Goal: Task Accomplishment & Management: Use online tool/utility

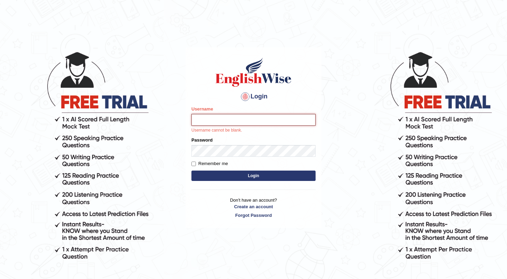
type input "TharushiKodi"
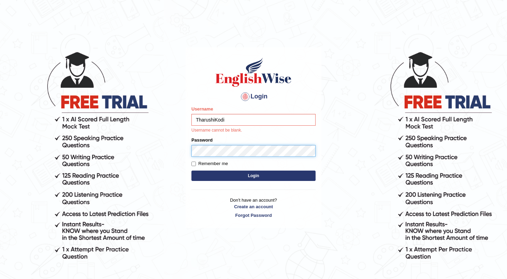
click at [253, 175] on button "Login" at bounding box center [253, 175] width 124 height 10
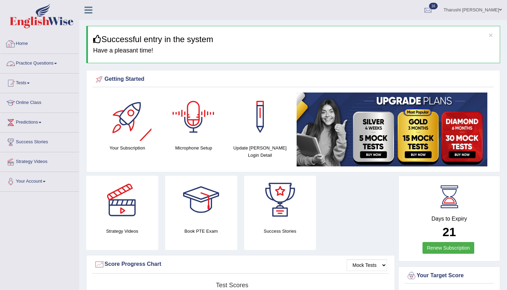
click at [41, 64] on link "Practice Questions" at bounding box center [39, 62] width 79 height 17
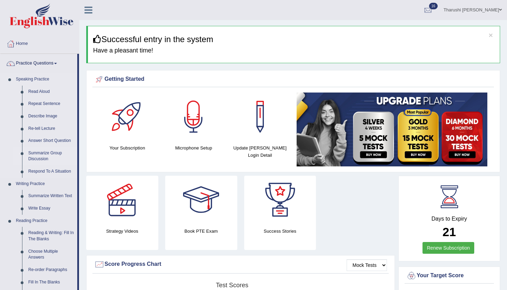
click at [42, 156] on link "Summarize Group Discussion" at bounding box center [51, 156] width 52 height 18
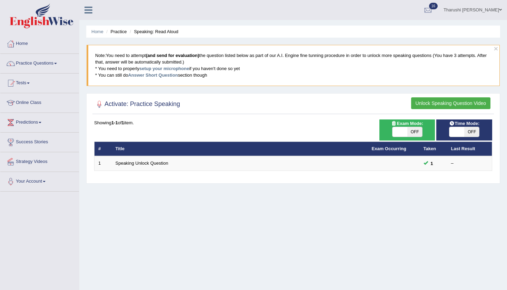
click at [419, 129] on span "OFF" at bounding box center [414, 132] width 15 height 10
checkbox input "true"
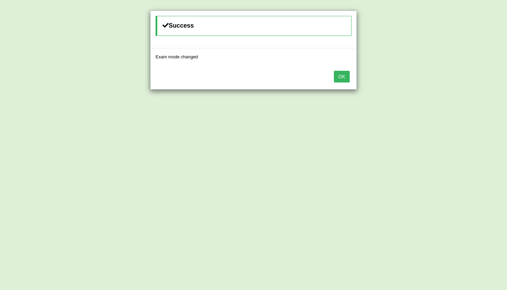
click at [340, 79] on button "OK" at bounding box center [342, 77] width 16 height 12
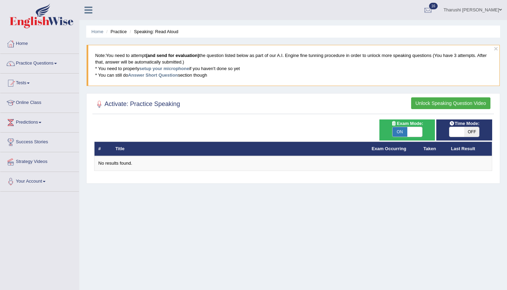
click at [475, 133] on span "OFF" at bounding box center [471, 132] width 15 height 10
checkbox input "true"
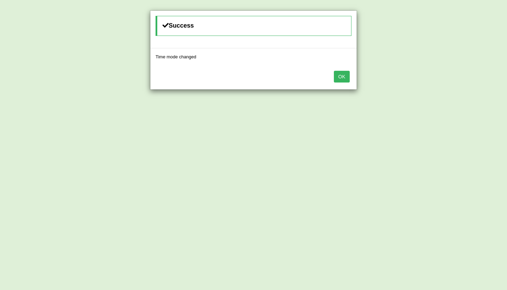
click at [337, 74] on button "OK" at bounding box center [342, 77] width 16 height 12
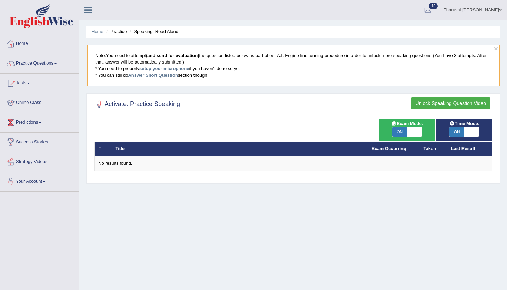
click at [416, 103] on button "Unlock Speaking Question Video" at bounding box center [450, 103] width 79 height 12
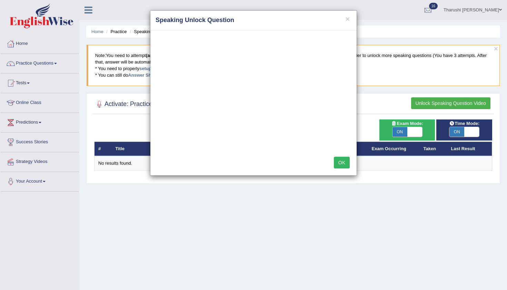
click at [338, 162] on button "OK" at bounding box center [342, 162] width 16 height 12
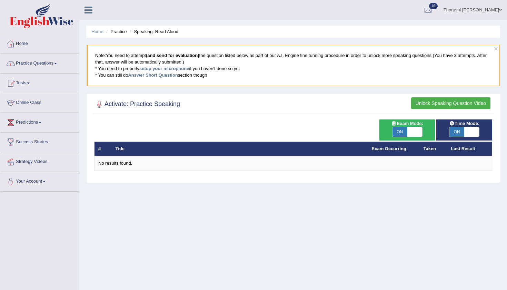
click at [452, 103] on button "Unlock Speaking Question Video" at bounding box center [450, 103] width 79 height 12
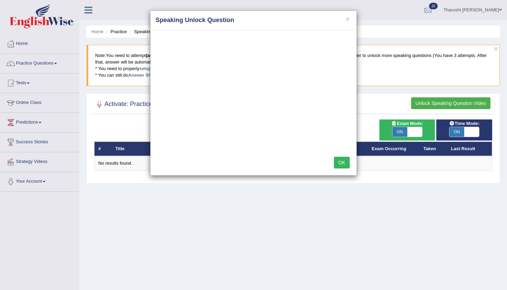
click at [342, 154] on div "OK" at bounding box center [253, 163] width 206 height 24
click at [334, 161] on button "OK" at bounding box center [342, 162] width 16 height 12
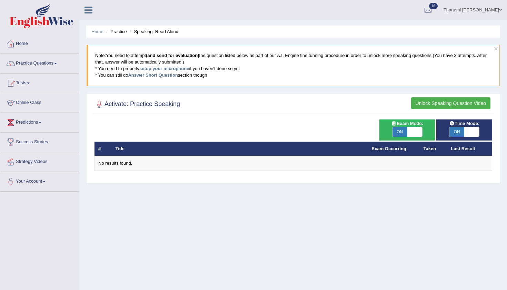
click at [403, 130] on span "ON" at bounding box center [399, 132] width 15 height 10
checkbox input "false"
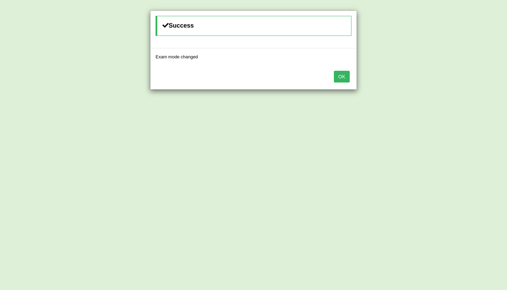
click at [338, 74] on button "OK" at bounding box center [342, 77] width 16 height 12
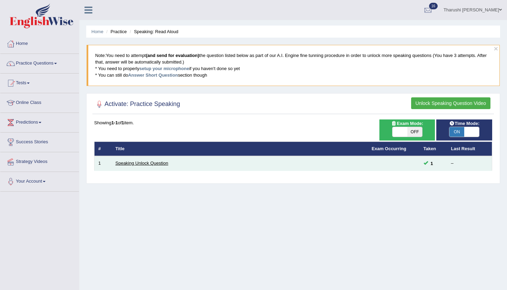
click at [128, 162] on link "Speaking Unlock Question" at bounding box center [141, 162] width 53 height 5
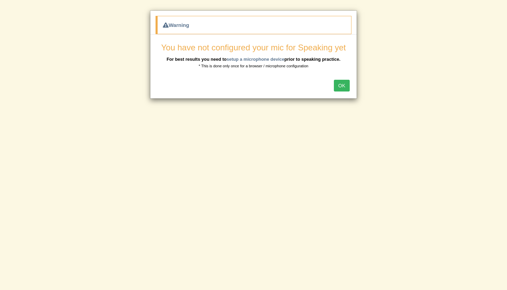
click at [342, 72] on div "You have not configured your mic for Speaking yet For best results you need to …" at bounding box center [253, 54] width 206 height 40
click at [344, 88] on button "OK" at bounding box center [342, 86] width 16 height 12
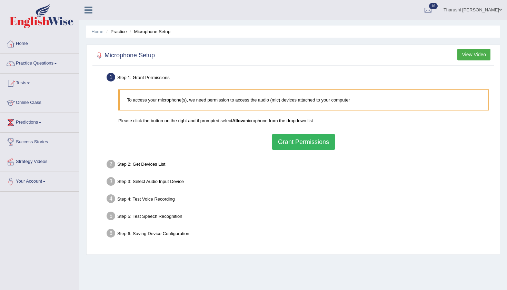
click at [288, 140] on button "Grant Permissions" at bounding box center [303, 142] width 63 height 16
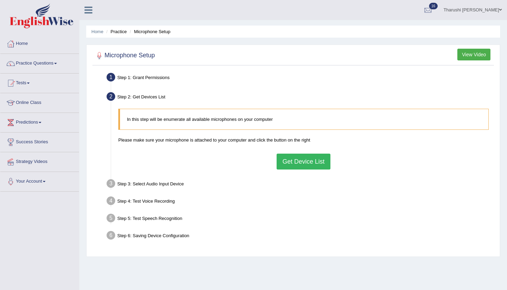
click at [298, 160] on button "Get Device List" at bounding box center [303, 161] width 54 height 16
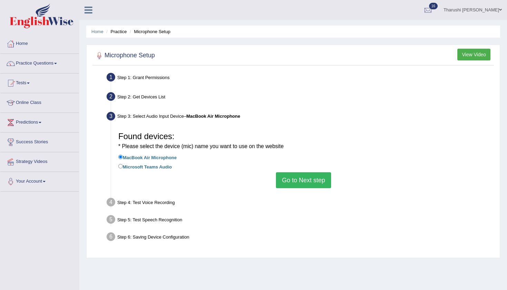
click at [307, 179] on button "Go to Next step" at bounding box center [303, 180] width 55 height 16
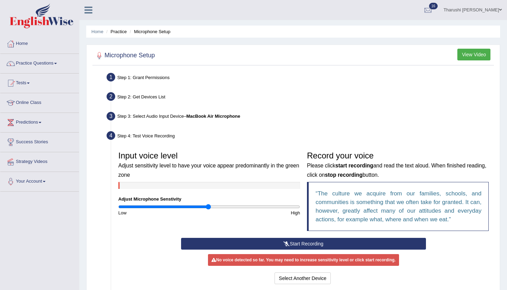
scroll to position [27, 0]
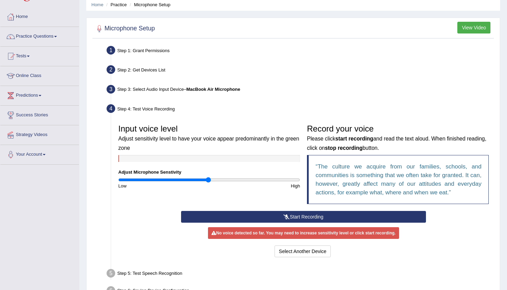
click at [301, 215] on button "Start Recording" at bounding box center [303, 217] width 244 height 12
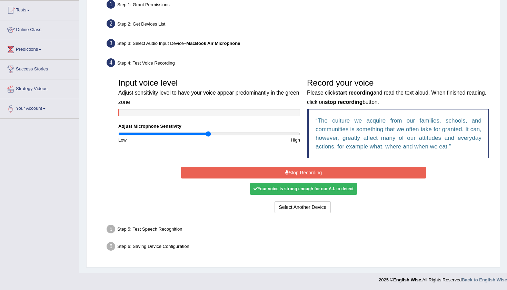
scroll to position [72, 0]
click at [308, 172] on button "Stop Recording" at bounding box center [303, 173] width 244 height 12
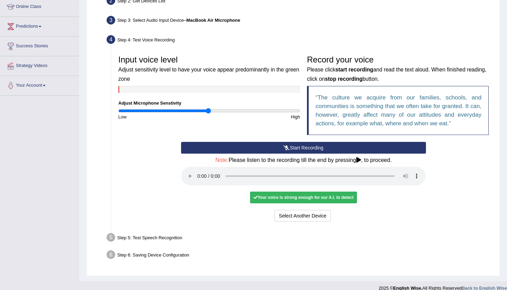
scroll to position [95, 0]
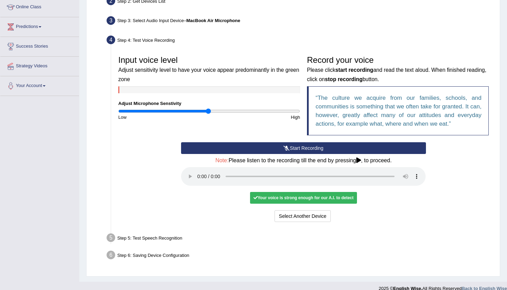
click at [199, 171] on audio at bounding box center [303, 176] width 244 height 19
click at [340, 210] on button "Voice is ok. Go to Next step" at bounding box center [332, 216] width 68 height 12
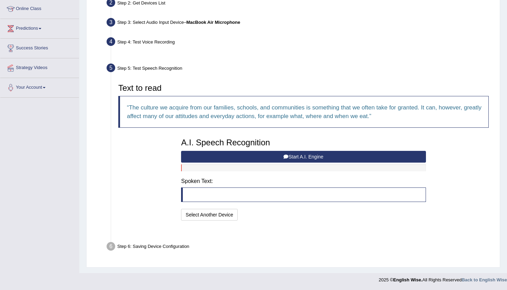
scroll to position [77, 0]
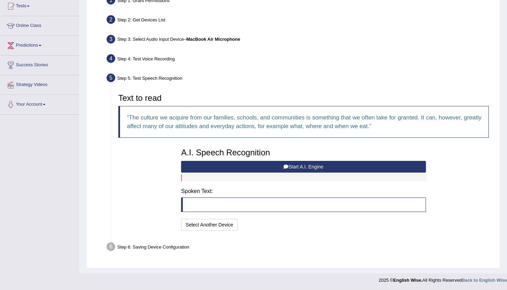
click at [318, 169] on button "Start A.I. Engine" at bounding box center [303, 167] width 244 height 12
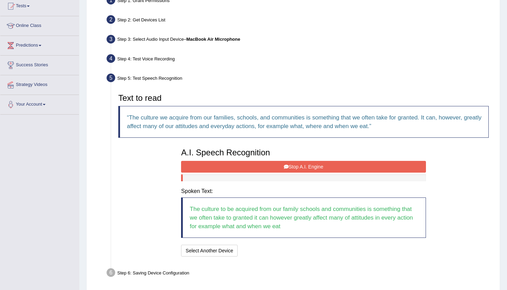
click at [314, 168] on button "Stop A.I. Engine" at bounding box center [303, 167] width 244 height 12
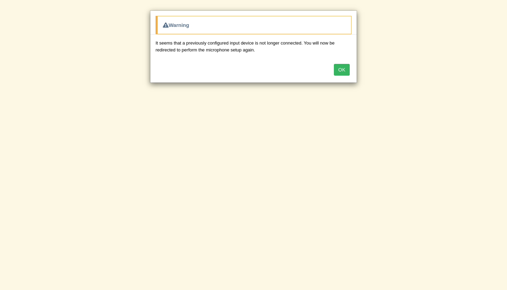
click at [341, 70] on button "OK" at bounding box center [342, 70] width 16 height 12
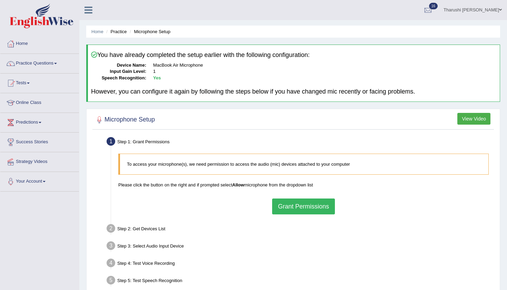
click at [297, 203] on button "Grant Permissions" at bounding box center [303, 206] width 63 height 16
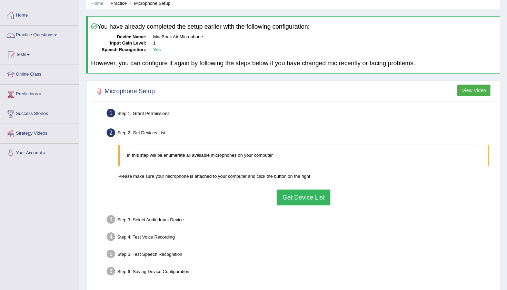
scroll to position [28, 0]
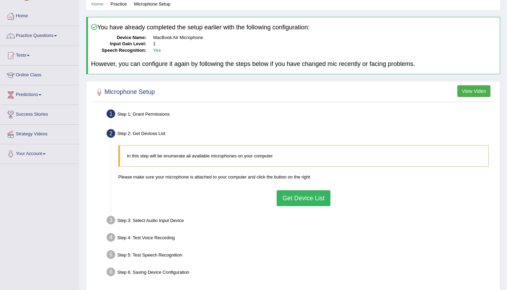
click at [315, 202] on button "Get Device List" at bounding box center [303, 198] width 54 height 16
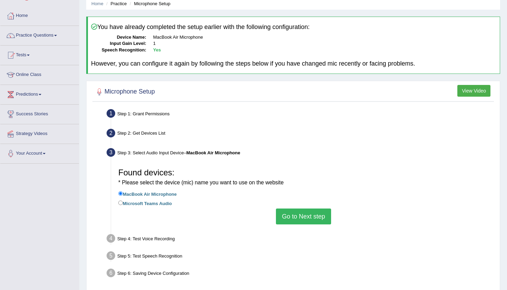
scroll to position [44, 0]
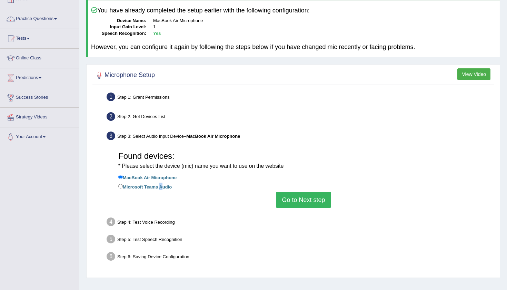
click at [314, 194] on button "Go to Next step" at bounding box center [303, 200] width 55 height 16
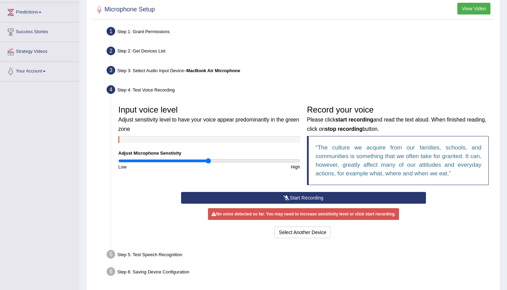
scroll to position [133, 0]
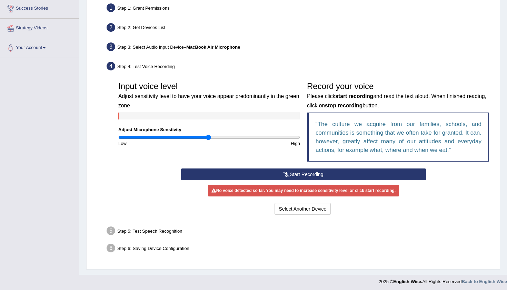
click at [301, 170] on button "Start Recording" at bounding box center [303, 174] width 244 height 12
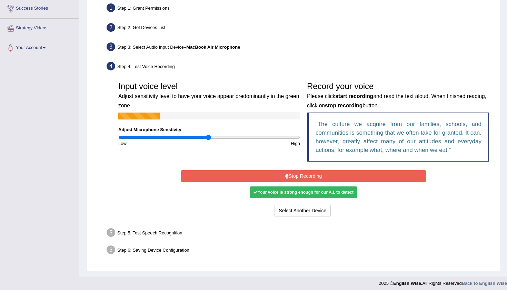
click at [301, 170] on button "Stop Recording" at bounding box center [303, 176] width 244 height 12
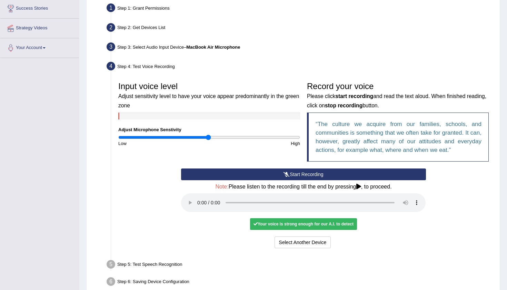
click at [199, 195] on audio at bounding box center [303, 202] width 244 height 19
click at [332, 236] on button "Voice is ok. Go to Next step" at bounding box center [332, 242] width 68 height 12
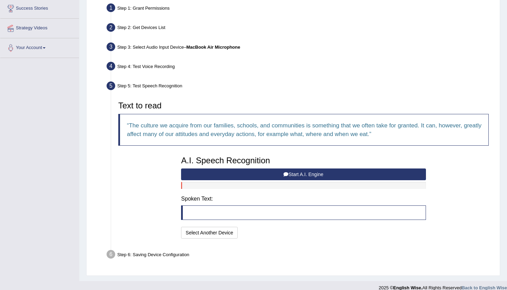
click at [299, 171] on button "Start A.I. Engine" at bounding box center [303, 174] width 244 height 12
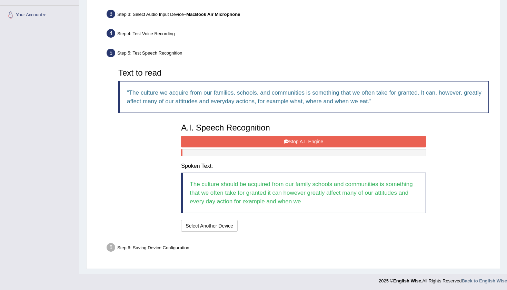
scroll to position [166, 0]
click at [303, 142] on button "Stop A.I. Engine" at bounding box center [303, 142] width 244 height 12
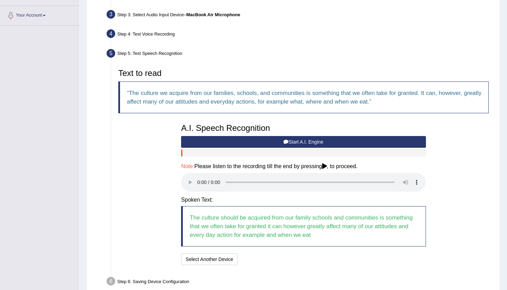
click at [198, 176] on audio at bounding box center [303, 182] width 244 height 19
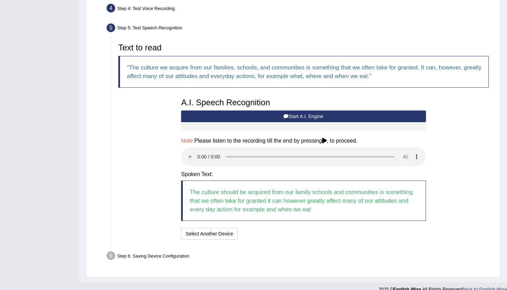
scroll to position [191, 0]
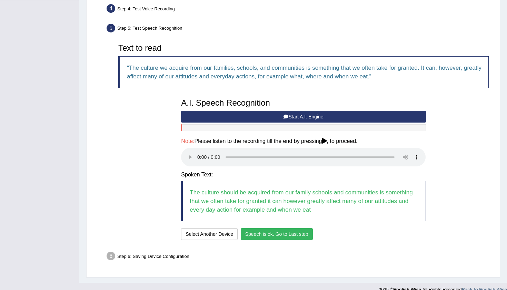
click at [263, 228] on button "Speech is ok. Go to Last step" at bounding box center [277, 234] width 72 height 12
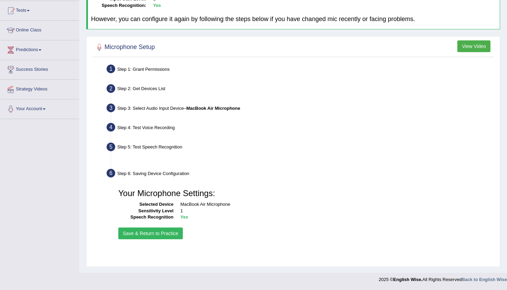
scroll to position [72, 0]
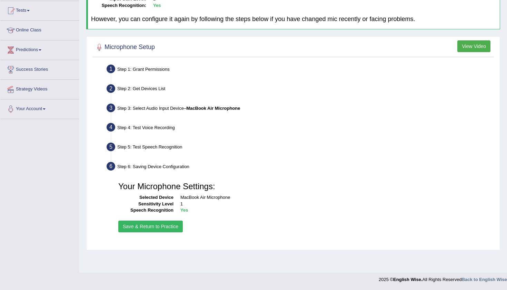
click at [154, 229] on button "Save & Return to Practice" at bounding box center [150, 226] width 64 height 12
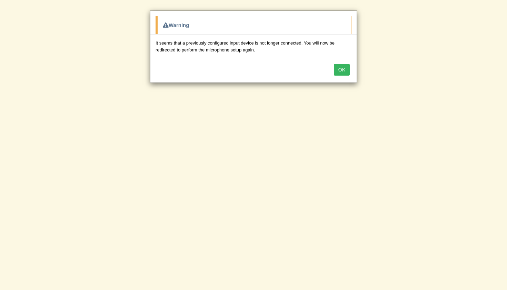
click at [337, 67] on button "OK" at bounding box center [342, 70] width 16 height 12
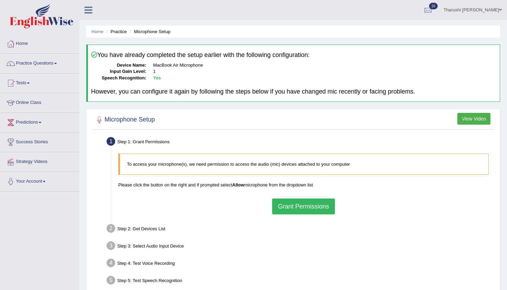
click at [305, 205] on button "Grant Permissions" at bounding box center [303, 206] width 63 height 16
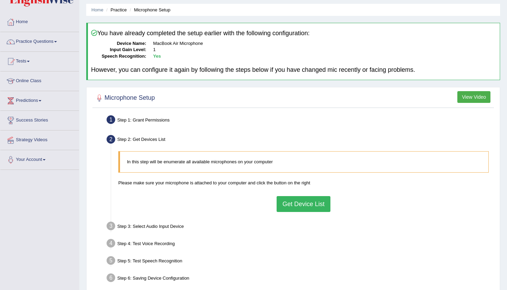
scroll to position [36, 0]
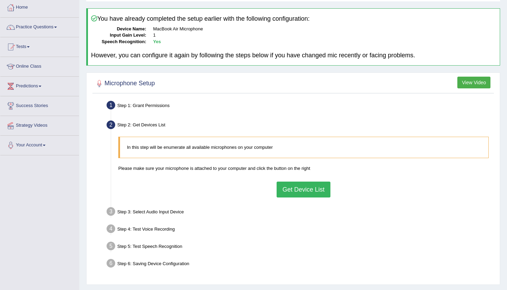
click at [301, 188] on button "Get Device List" at bounding box center [303, 189] width 54 height 16
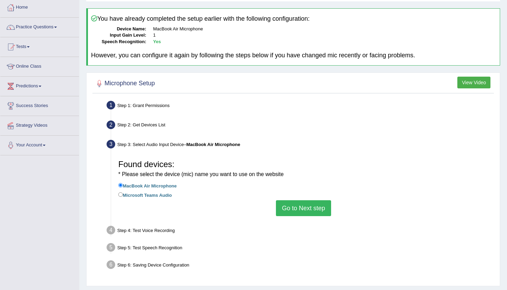
click at [123, 192] on label "Microsoft Teams Audio" at bounding box center [144, 195] width 53 height 8
click at [123, 192] on input "Microsoft Teams Audio" at bounding box center [120, 194] width 4 height 4
radio input "true"
click at [308, 208] on button "Go to Next step" at bounding box center [303, 208] width 55 height 16
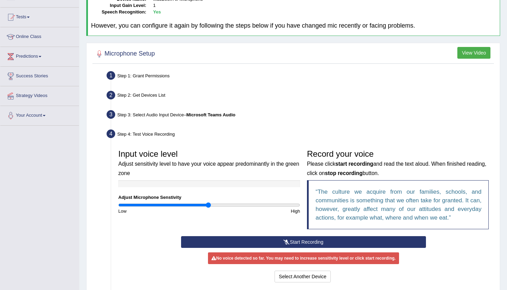
scroll to position [69, 0]
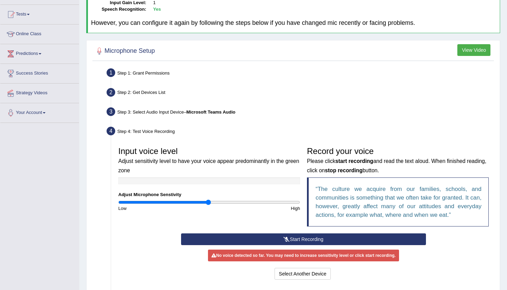
click at [290, 234] on button "Start Recording" at bounding box center [303, 239] width 244 height 12
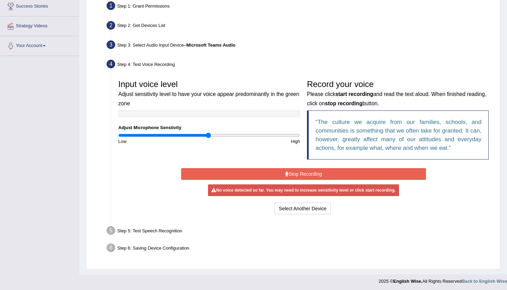
scroll to position [135, 0]
click at [320, 208] on button "Select Another Device" at bounding box center [302, 209] width 57 height 12
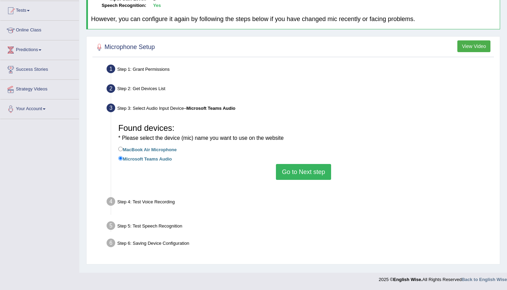
scroll to position [72, 0]
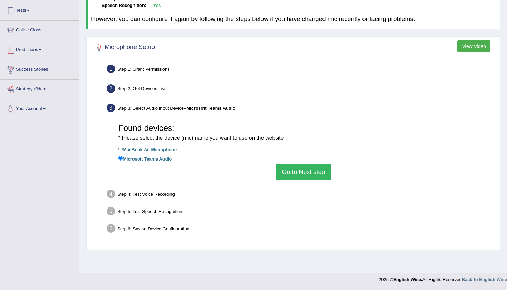
click at [132, 148] on label "MacBook Air Microphone" at bounding box center [147, 149] width 58 height 8
click at [123, 148] on input "MacBook Air Microphone" at bounding box center [120, 148] width 4 height 4
radio input "true"
click at [320, 168] on button "Go to Next step" at bounding box center [303, 172] width 55 height 16
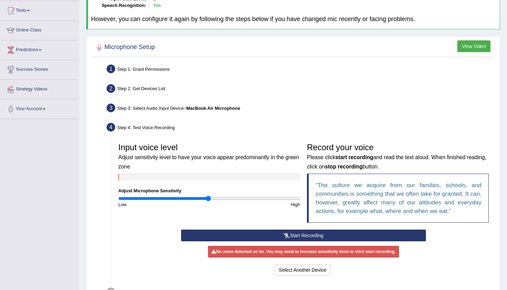
click at [342, 238] on button "Start Recording" at bounding box center [303, 235] width 244 height 12
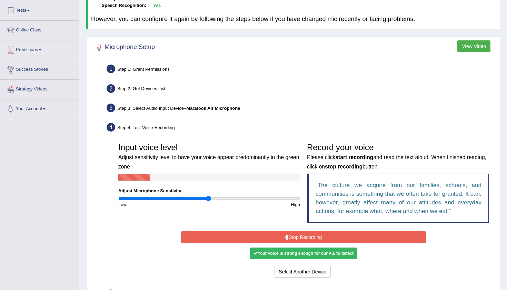
click at [342, 238] on button "Stop Recording" at bounding box center [303, 237] width 244 height 12
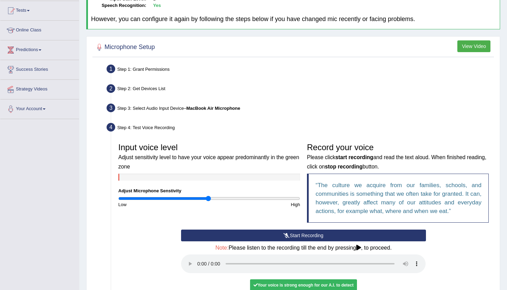
click at [198, 254] on audio at bounding box center [303, 263] width 244 height 19
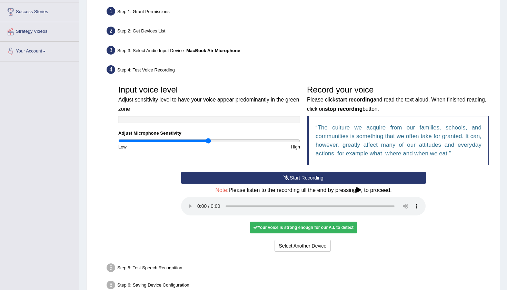
scroll to position [133, 0]
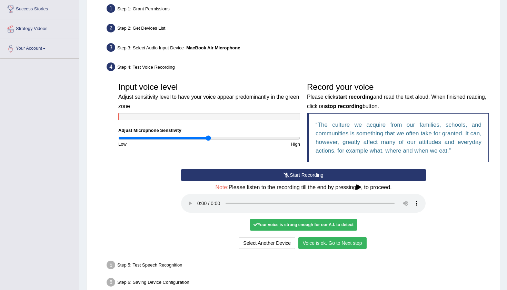
click at [321, 237] on button "Voice is ok. Go to Next step" at bounding box center [332, 243] width 68 height 12
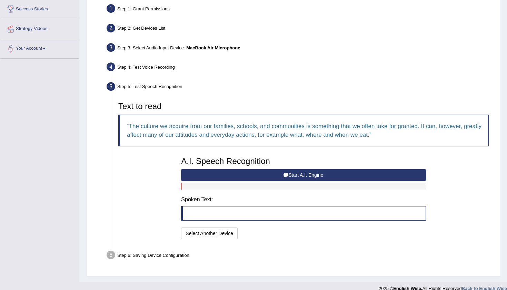
click at [249, 172] on button "Start A.I. Engine" at bounding box center [303, 175] width 244 height 12
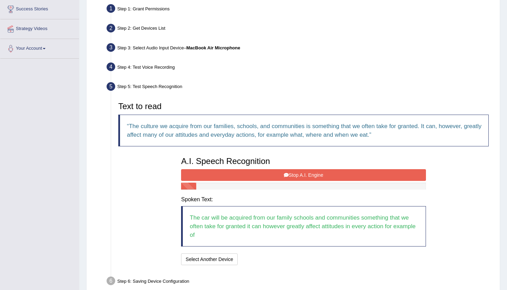
click at [299, 170] on button "Stop A.I. Engine" at bounding box center [303, 175] width 244 height 12
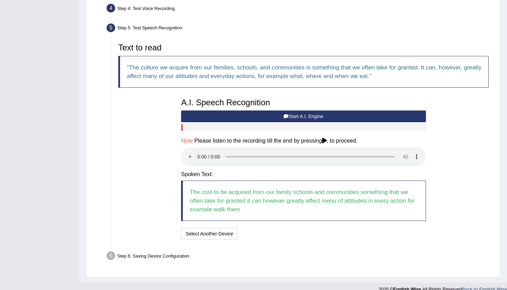
scroll to position [191, 0]
click at [198, 151] on audio at bounding box center [303, 157] width 244 height 19
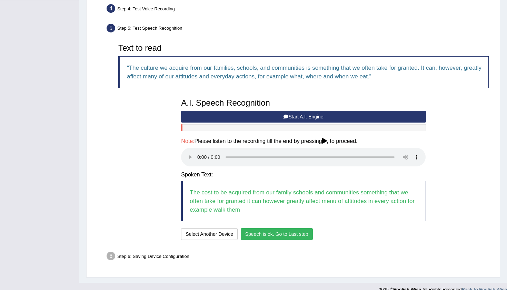
click at [254, 228] on button "Speech is ok. Go to Last step" at bounding box center [277, 234] width 72 height 12
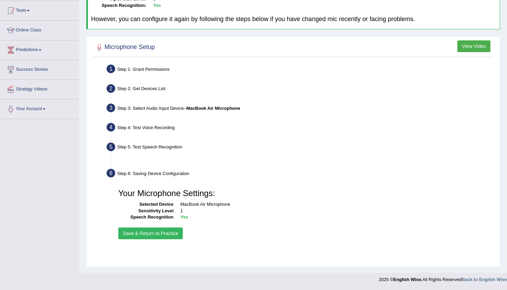
scroll to position [72, 0]
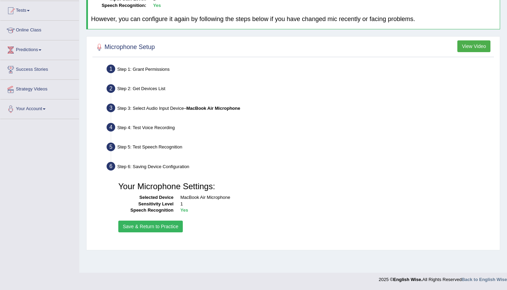
click at [138, 224] on button "Save & Return to Practice" at bounding box center [150, 226] width 64 height 12
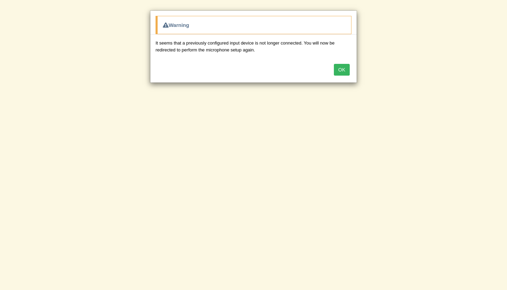
click at [342, 69] on button "OK" at bounding box center [342, 70] width 16 height 12
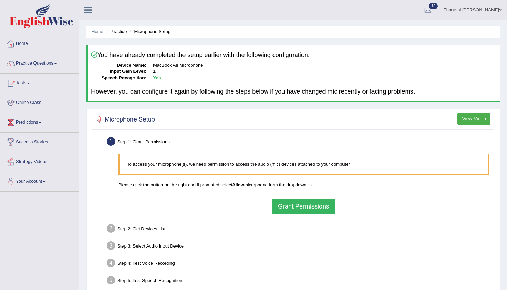
click at [92, 11] on icon at bounding box center [88, 10] width 8 height 9
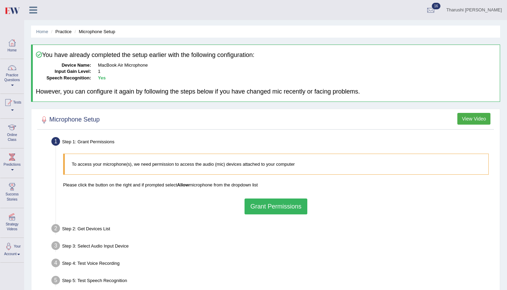
click at [93, 12] on div "Tharushi [PERSON_NAME] Toggle navigation Username: TharushiKodi Access Type: On…" at bounding box center [265, 10] width 483 height 20
click at [494, 12] on link "Tharushi [PERSON_NAME]" at bounding box center [474, 9] width 66 height 18
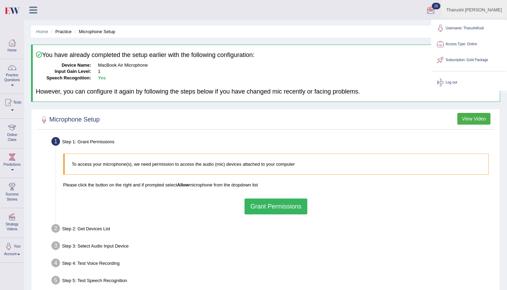
click at [369, 18] on ul "Tharushi [PERSON_NAME] Toggle navigation Username: TharushiKodi Access Type: On…" at bounding box center [338, 10] width 338 height 20
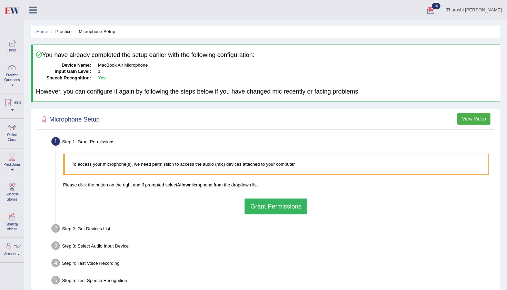
click at [35, 12] on icon at bounding box center [33, 10] width 8 height 9
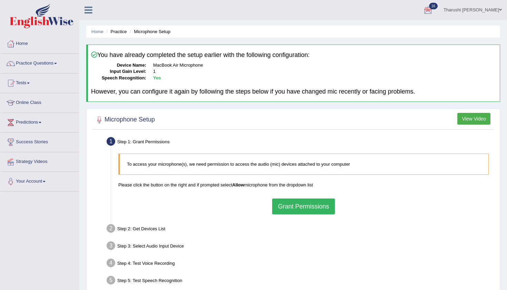
click at [311, 209] on button "Grant Permissions" at bounding box center [303, 206] width 63 height 16
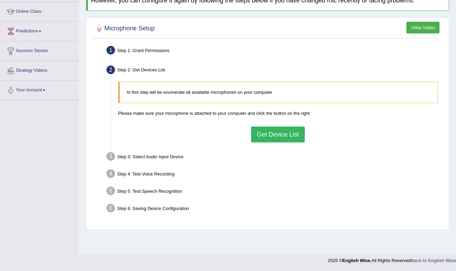
scroll to position [91, 0]
click at [420, 27] on button "View Video" at bounding box center [423, 28] width 33 height 12
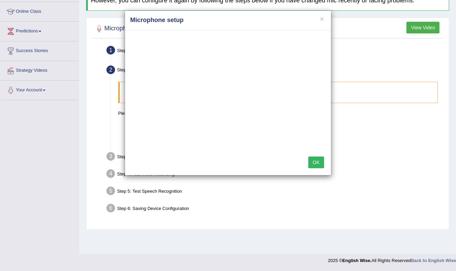
click at [329, 162] on div "OK" at bounding box center [228, 163] width 206 height 24
click at [320, 162] on button "OK" at bounding box center [317, 162] width 16 height 12
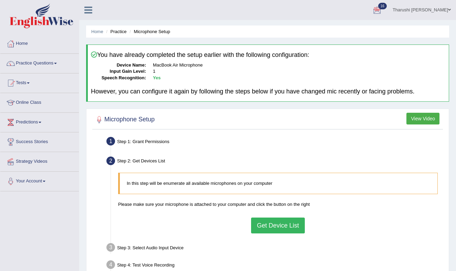
scroll to position [0, 0]
